Goal: Complete application form

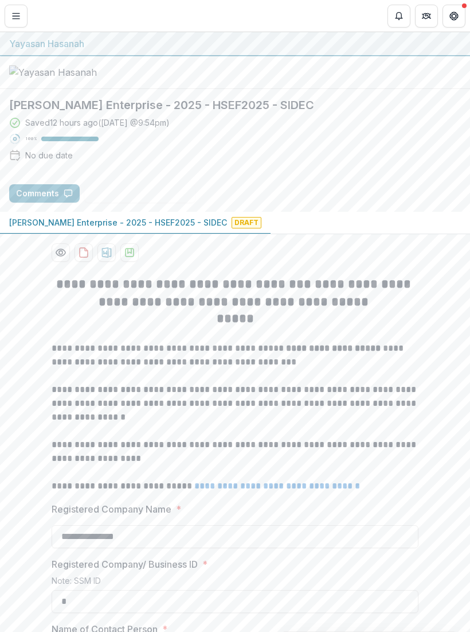
scroll to position [13, 0]
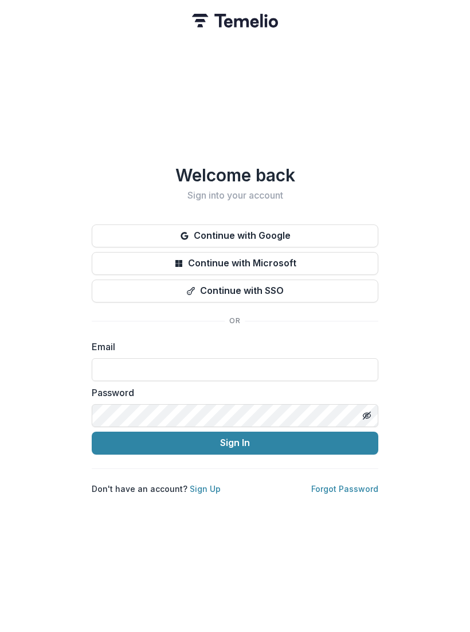
click at [282, 236] on button "Continue with Google" at bounding box center [235, 235] width 287 height 23
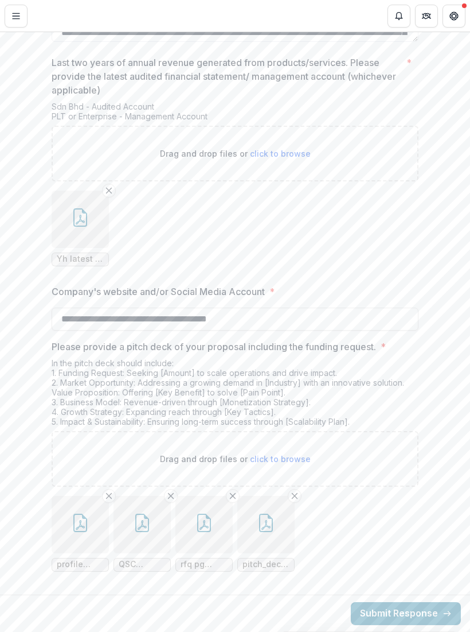
scroll to position [2459, 0]
click at [84, 531] on icon "button" at bounding box center [80, 522] width 14 height 18
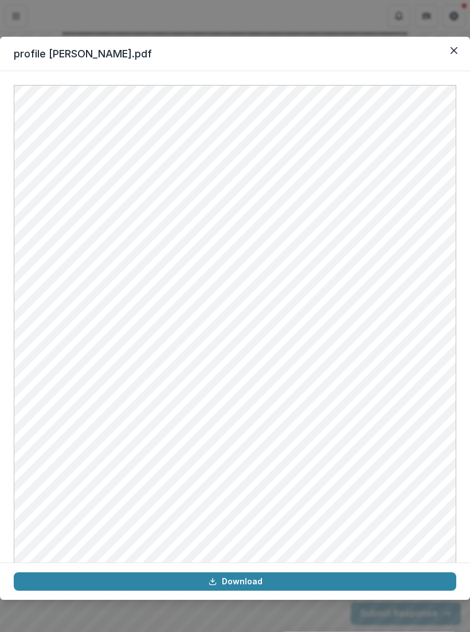
click at [458, 49] on button "Close" at bounding box center [454, 50] width 18 height 18
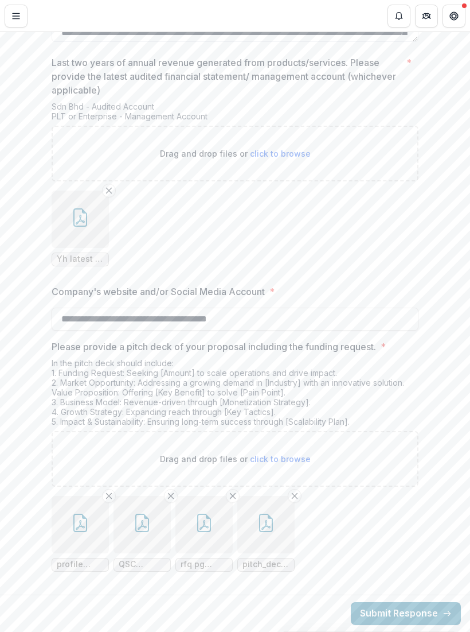
click at [209, 528] on icon "button" at bounding box center [204, 522] width 18 height 18
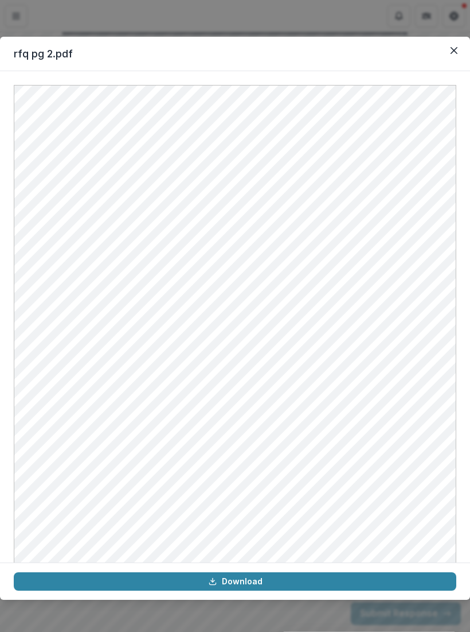
click at [457, 52] on icon "Close" at bounding box center [454, 50] width 7 height 7
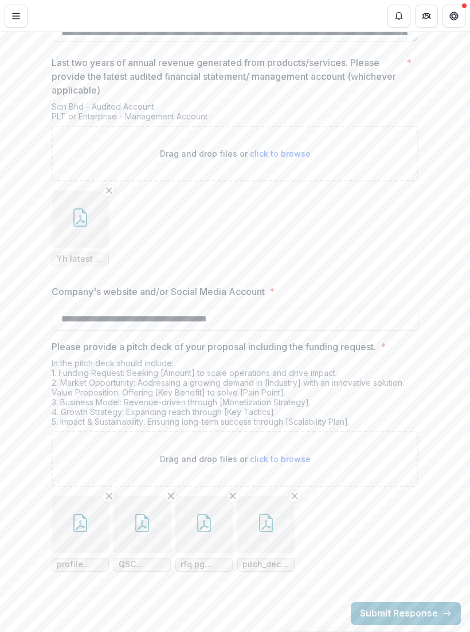
click at [302, 458] on span "click to browse" at bounding box center [280, 459] width 61 height 10
type input "**********"
click at [332, 525] on icon "button" at bounding box center [328, 522] width 18 height 18
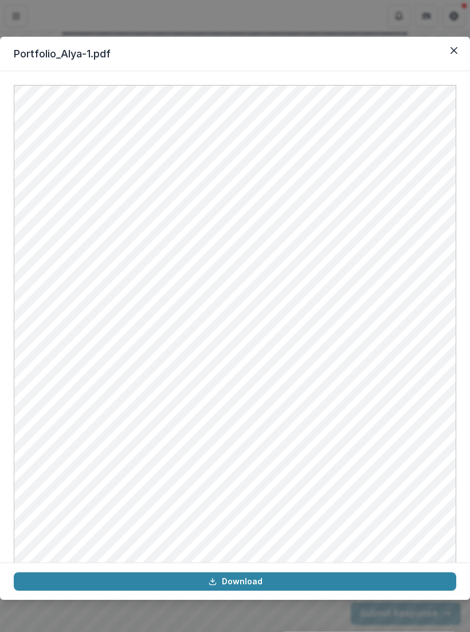
click at [453, 54] on button "Close" at bounding box center [454, 50] width 18 height 18
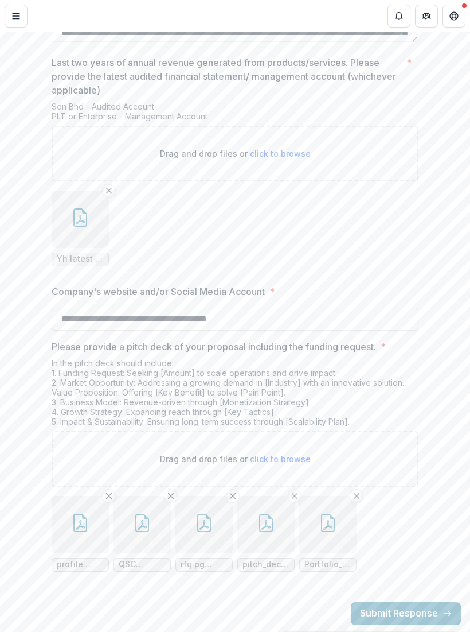
click at [85, 531] on icon "button" at bounding box center [80, 522] width 14 height 18
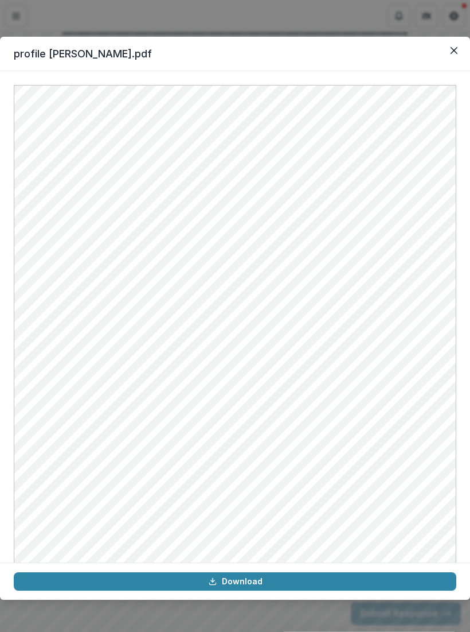
click at [457, 51] on icon "Close" at bounding box center [454, 50] width 7 height 7
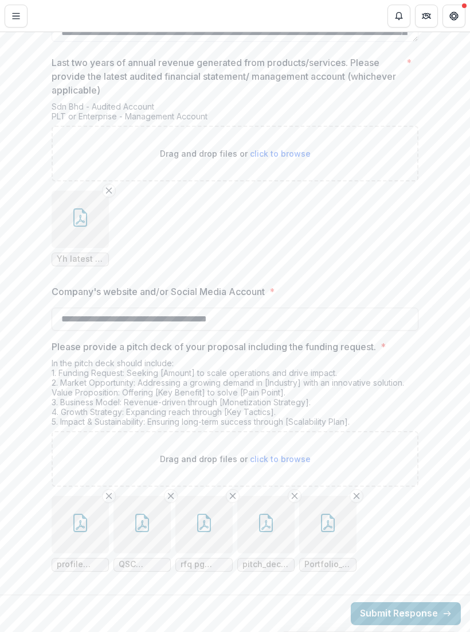
click at [216, 524] on button "button" at bounding box center [204, 524] width 57 height 57
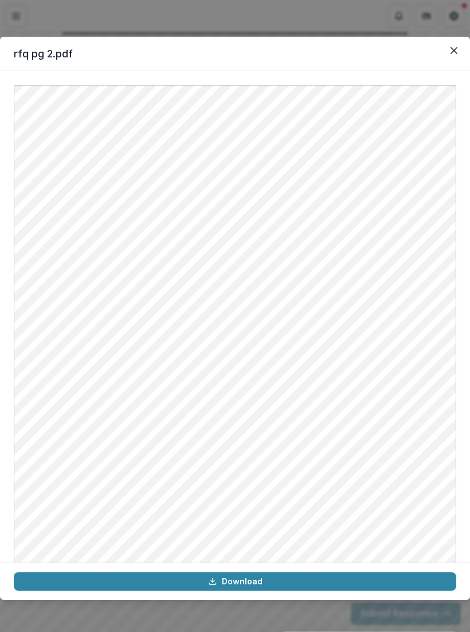
click at [457, 57] on button "Close" at bounding box center [454, 50] width 18 height 18
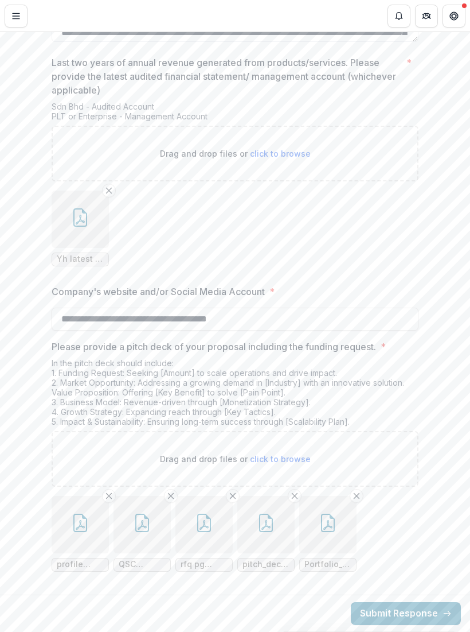
click at [151, 537] on button "button" at bounding box center [142, 524] width 57 height 57
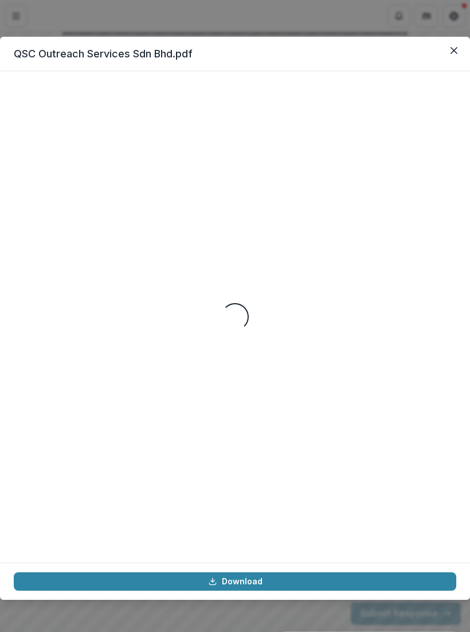
click at [453, 53] on icon "Close" at bounding box center [454, 50] width 7 height 7
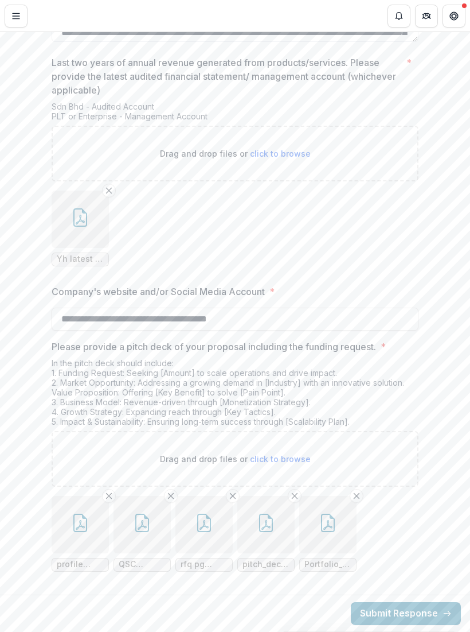
click at [274, 533] on button "button" at bounding box center [265, 524] width 57 height 57
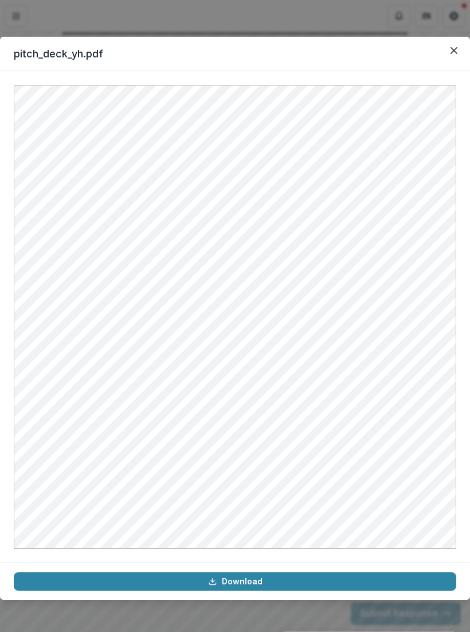
click at [260, 579] on link "Download" at bounding box center [235, 581] width 443 height 18
click at [455, 56] on button "Close" at bounding box center [454, 50] width 18 height 18
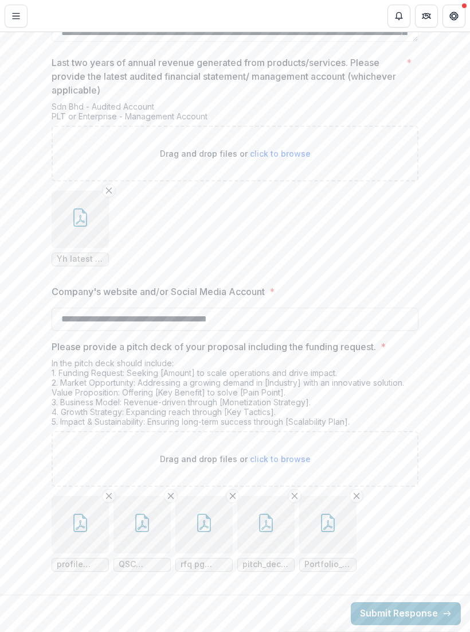
click at [297, 494] on line "Remove File" at bounding box center [295, 495] width 5 height 5
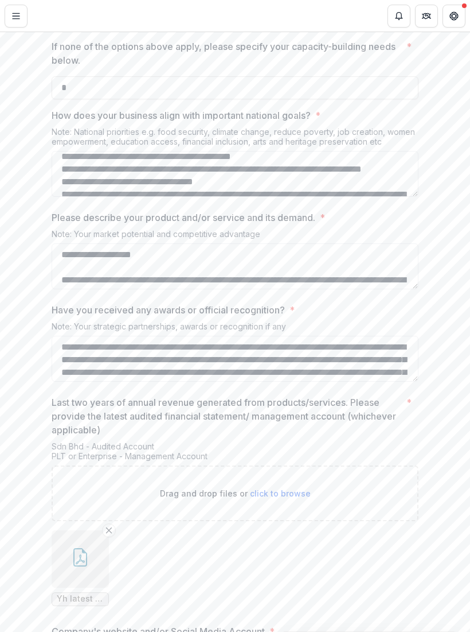
scroll to position [2051, 0]
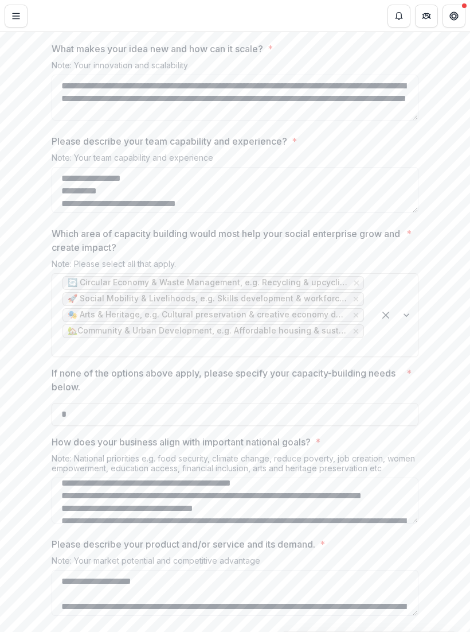
click at [339, 120] on textarea "What makes your idea new and how can it scale? *" at bounding box center [235, 98] width 367 height 46
click at [326, 212] on textarea "**********" at bounding box center [235, 189] width 367 height 46
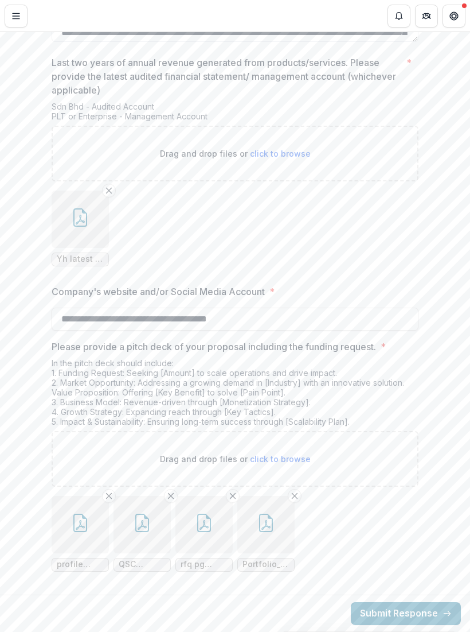
scroll to position [2459, 0]
click at [292, 455] on span "click to browse" at bounding box center [280, 459] width 61 height 10
click at [289, 455] on span "click to browse" at bounding box center [280, 459] width 61 height 10
type input "**********"
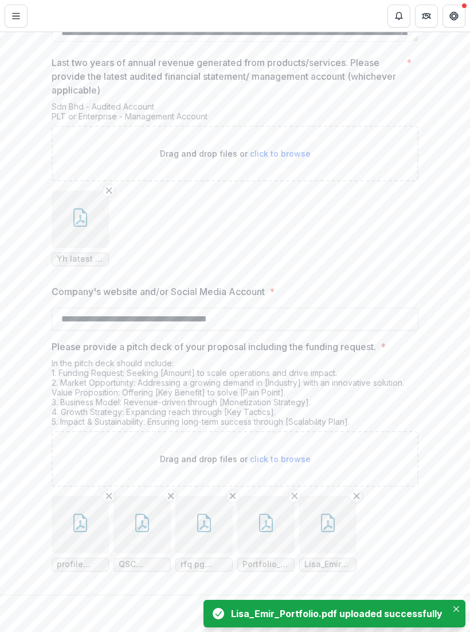
click at [293, 458] on span "click to browse" at bounding box center [280, 459] width 61 height 10
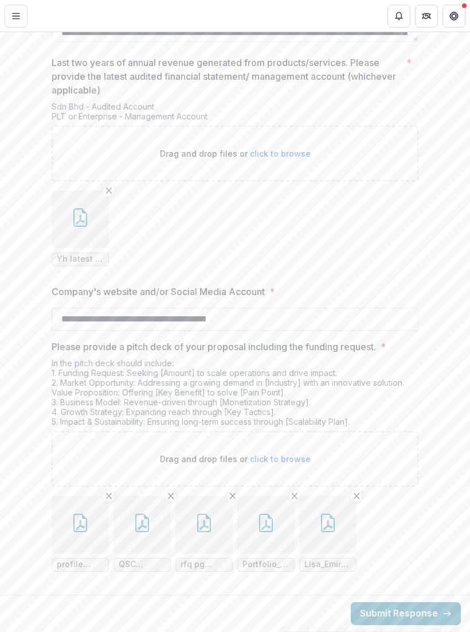
type input "**********"
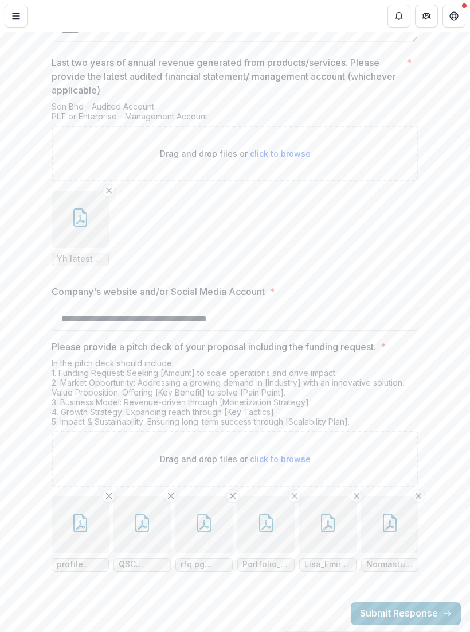
click at [286, 456] on span "click to browse" at bounding box center [280, 459] width 61 height 10
type input "**********"
